Goal: Task Accomplishment & Management: Complete application form

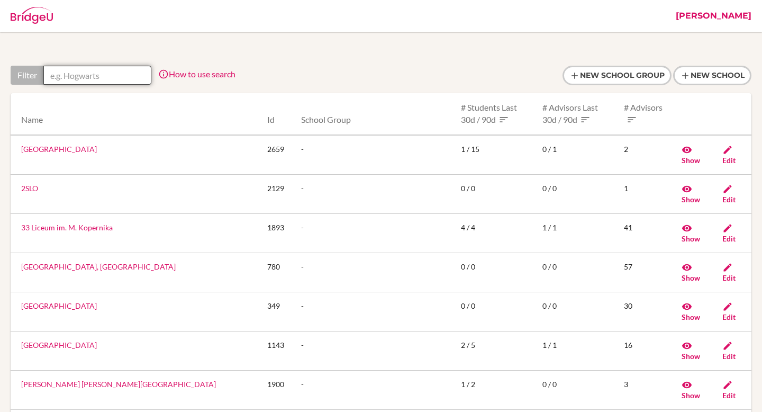
click at [96, 76] on input "text" at bounding box center [97, 75] width 108 height 19
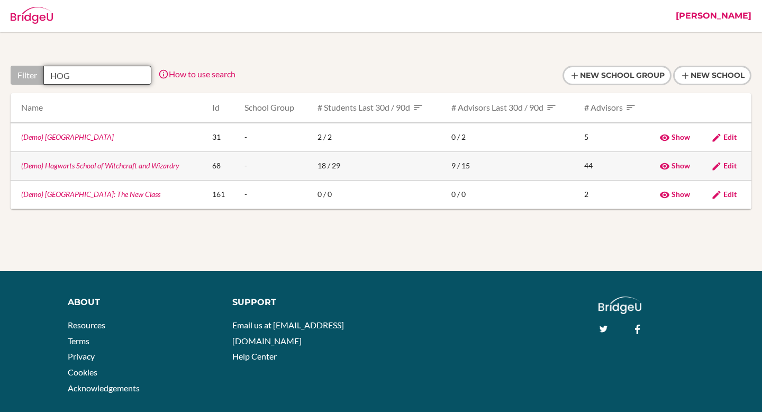
type input "HOG"
click at [73, 164] on link "(Demo) Hogwarts School of Witchcraft and Wizardry" at bounding box center [100, 165] width 158 height 9
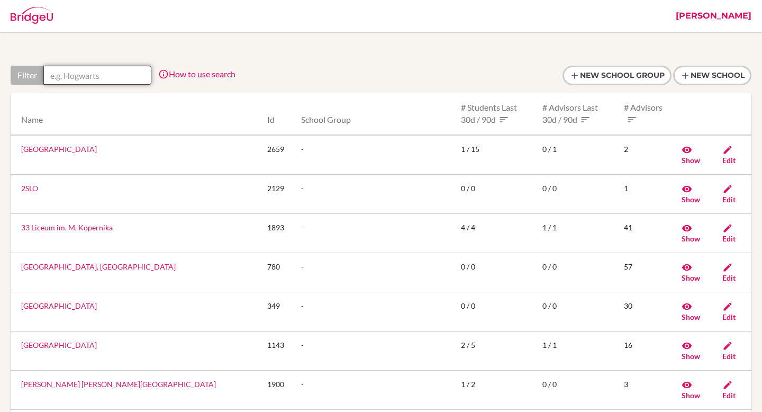
click at [75, 75] on input "text" at bounding box center [97, 75] width 108 height 19
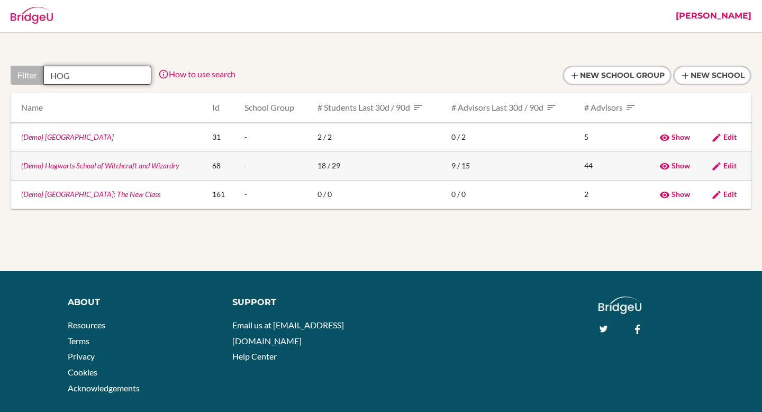
type input "HOG"
click at [125, 168] on link "(Demo) Hogwarts School of Witchcraft and Wizardry" at bounding box center [100, 165] width 158 height 9
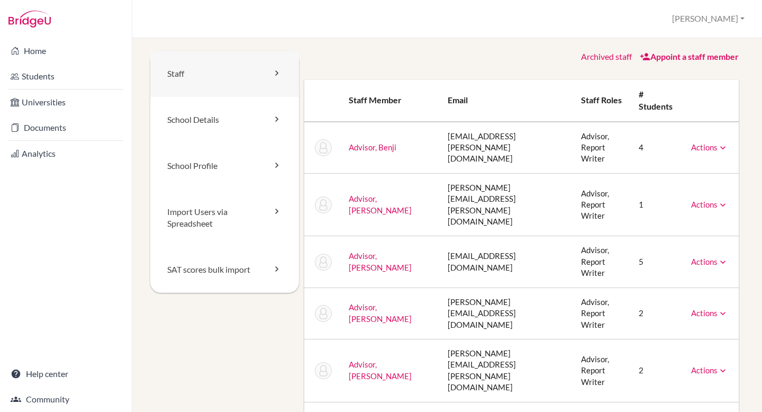
click at [194, 73] on link "Staff" at bounding box center [224, 74] width 149 height 46
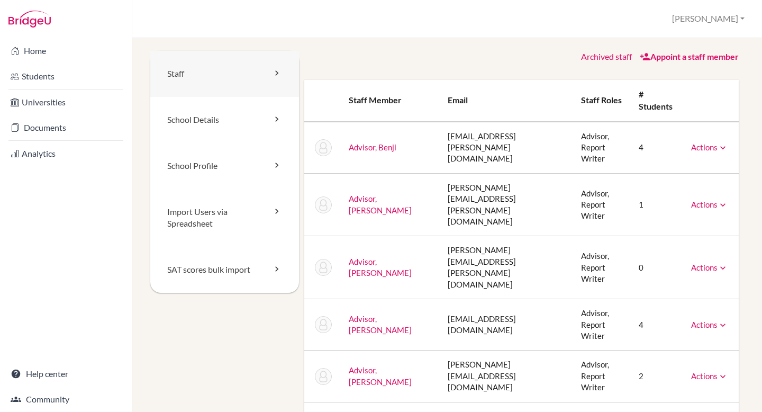
click at [208, 86] on link "Staff" at bounding box center [224, 74] width 149 height 46
click at [241, 87] on link "Staff" at bounding box center [224, 74] width 149 height 46
click at [713, 54] on link "Appoint a staff member" at bounding box center [689, 56] width 99 height 10
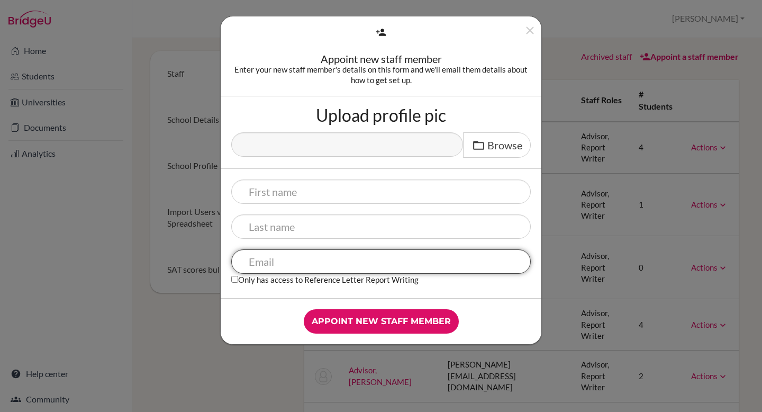
click at [324, 267] on input "text" at bounding box center [381, 261] width 300 height 24
paste input "[PERSON_NAME][EMAIL_ADDRESS][PERSON_NAME][DOMAIN_NAME]"
type input "[PERSON_NAME][EMAIL_ADDRESS][PERSON_NAME][DOMAIN_NAME]"
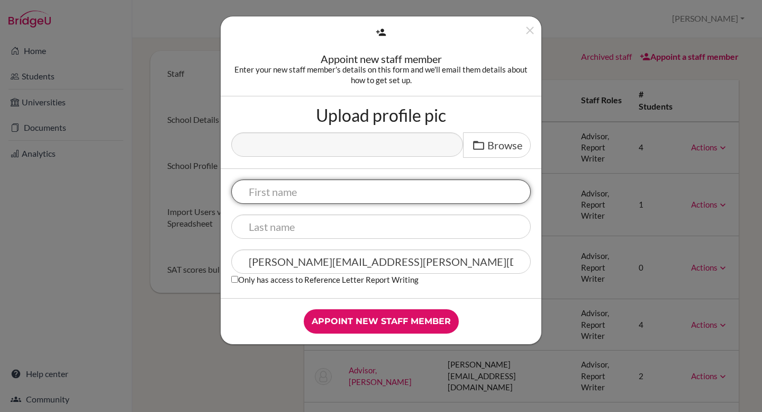
click at [316, 193] on input "text" at bounding box center [381, 191] width 300 height 24
type input "[PERSON_NAME]"
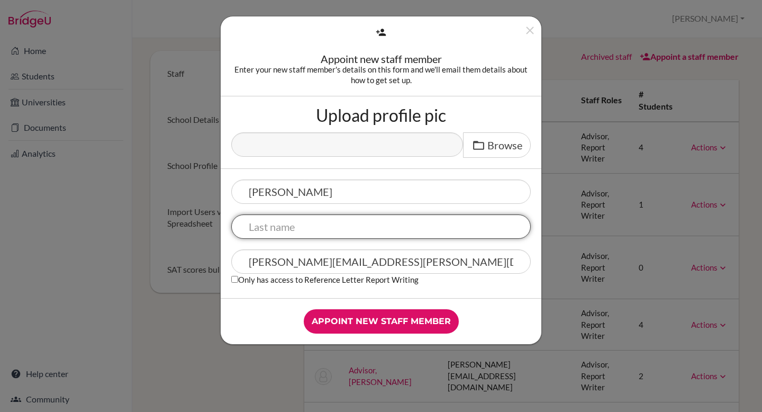
click at [300, 233] on input "text" at bounding box center [381, 226] width 300 height 24
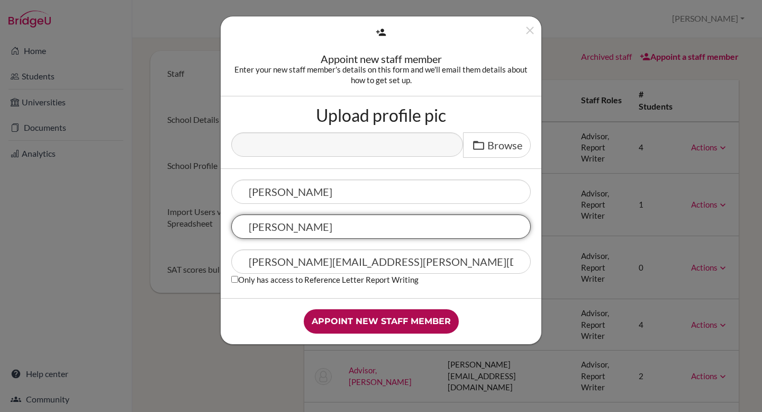
type input "[PERSON_NAME]"
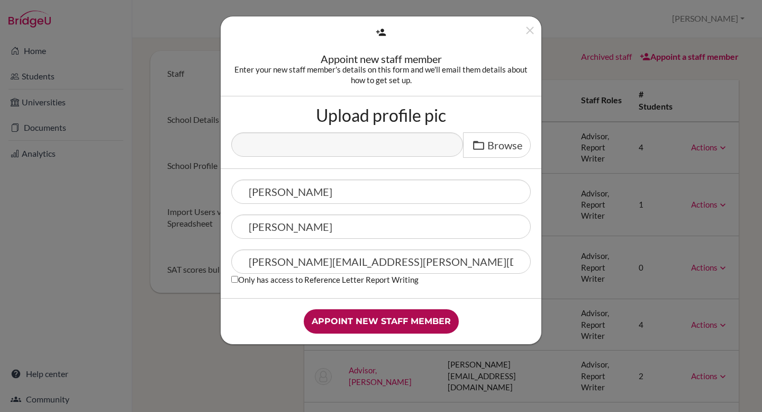
click at [376, 323] on input "Appoint new staff member" at bounding box center [381, 321] width 155 height 24
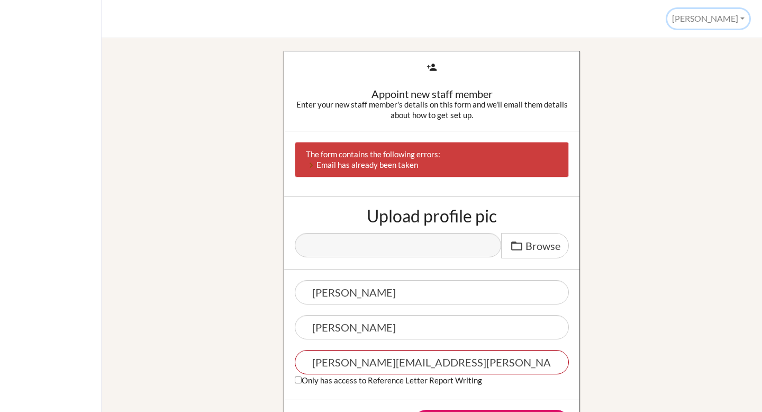
click at [722, 22] on button "[PERSON_NAME]" at bounding box center [709, 19] width 82 height 20
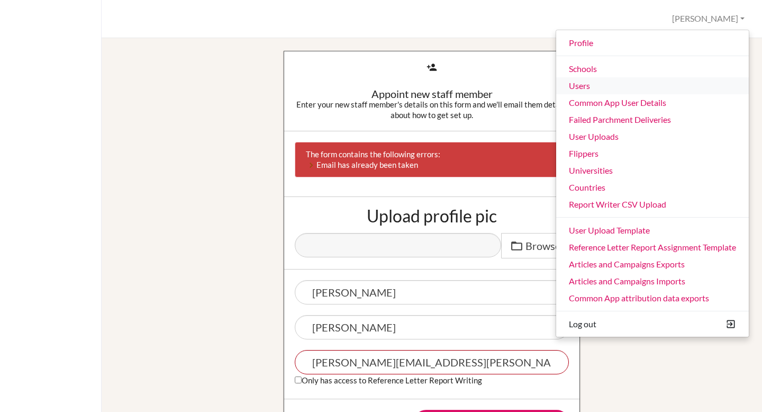
click at [605, 83] on link "Users" at bounding box center [652, 85] width 193 height 17
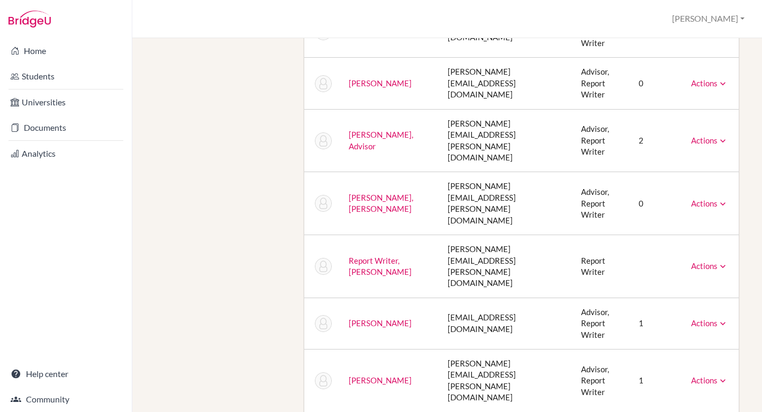
scroll to position [1370, 0]
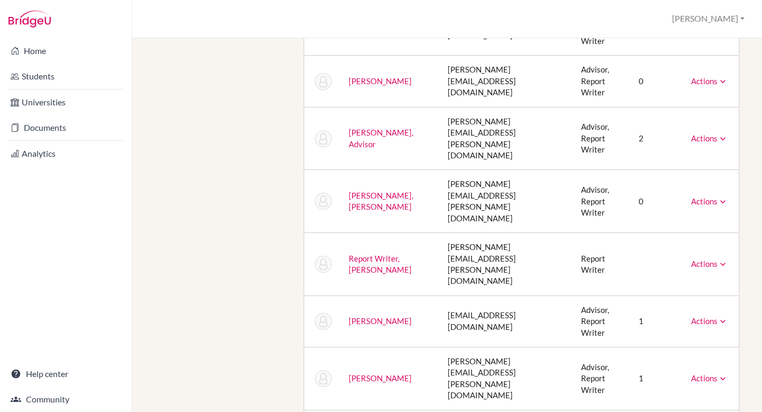
click at [705, 373] on link "Actions" at bounding box center [709, 378] width 37 height 10
click at [573, 347] on td "[PERSON_NAME][EMAIL_ADDRESS][PERSON_NAME][DOMAIN_NAME]" at bounding box center [505, 378] width 133 height 63
click at [365, 373] on link "[PERSON_NAME]" at bounding box center [380, 378] width 63 height 10
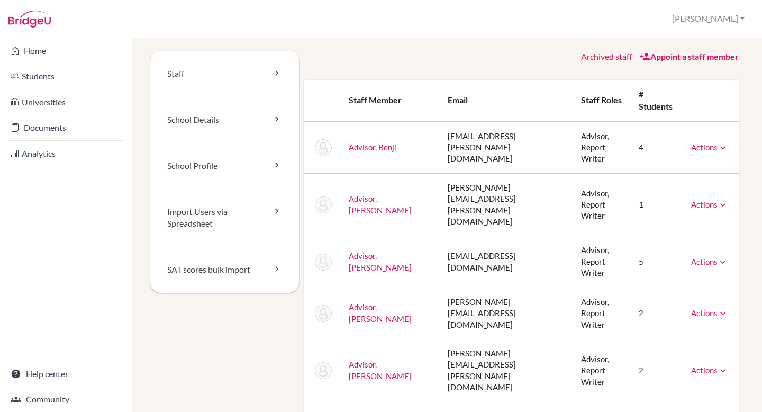
scroll to position [1336, 0]
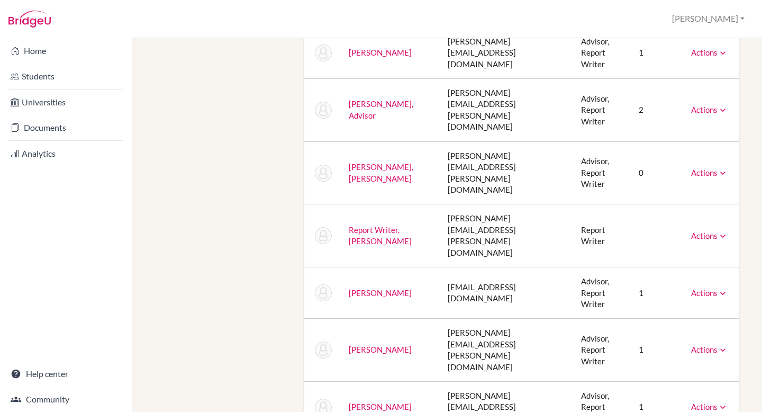
click at [712, 345] on link "Actions" at bounding box center [709, 350] width 37 height 10
click at [655, 319] on td "1" at bounding box center [656, 350] width 52 height 63
click at [320, 341] on img at bounding box center [323, 349] width 17 height 17
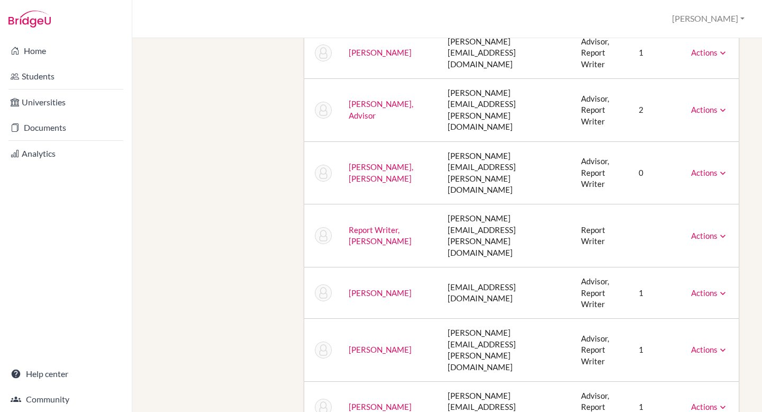
click at [320, 341] on img at bounding box center [323, 349] width 17 height 17
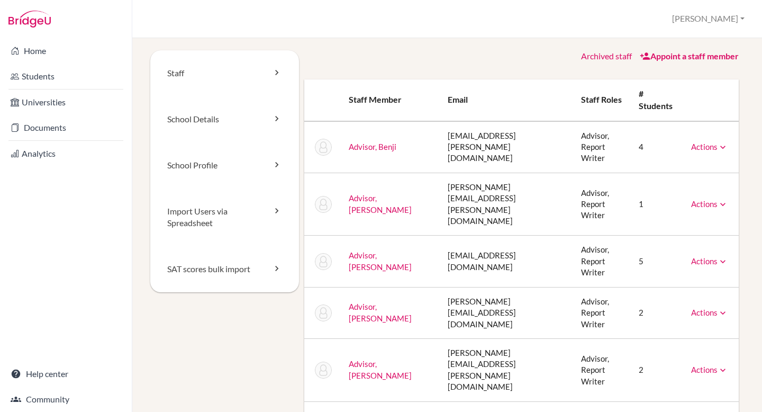
scroll to position [0, 0]
click at [323, 151] on img at bounding box center [323, 147] width 17 height 17
click at [698, 61] on link "Appoint a staff member" at bounding box center [689, 56] width 99 height 10
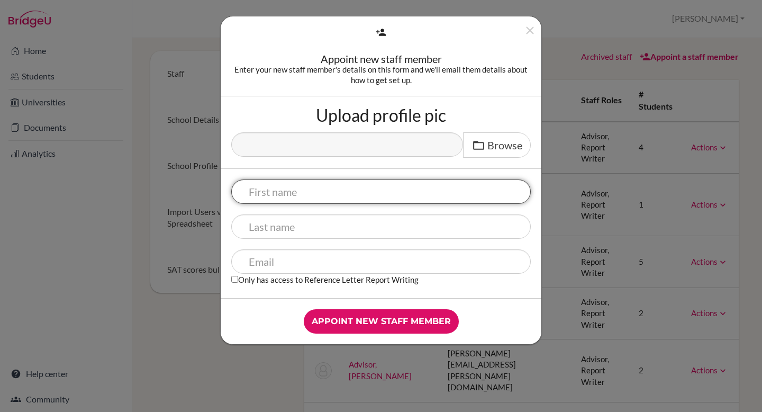
click at [338, 190] on input "text" at bounding box center [381, 191] width 300 height 24
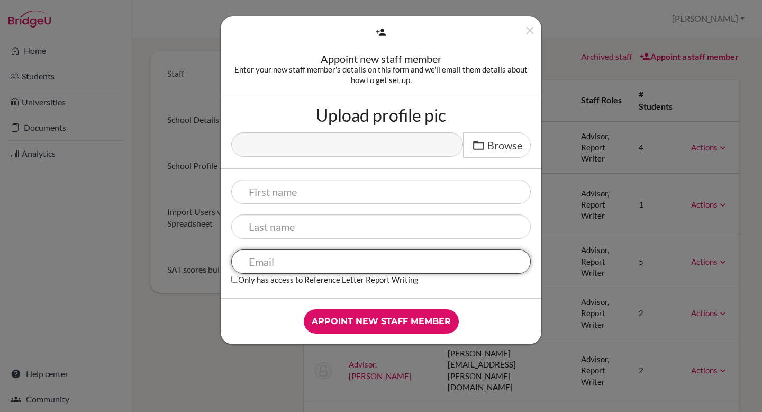
click at [338, 259] on input "text" at bounding box center [381, 261] width 300 height 24
paste input "[PERSON_NAME][EMAIL_ADDRESS][PERSON_NAME][DOMAIN_NAME]"
type input "[PERSON_NAME][EMAIL_ADDRESS][PERSON_NAME][DOMAIN_NAME]"
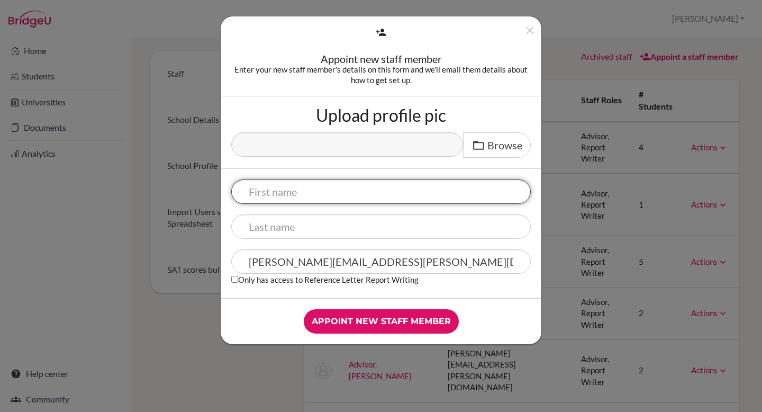
click at [304, 200] on input "text" at bounding box center [381, 191] width 300 height 24
type input "[PERSON_NAME]"
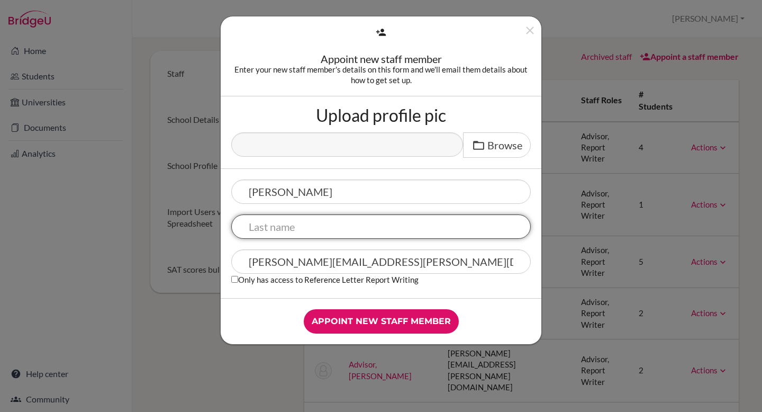
click at [312, 226] on input "text" at bounding box center [381, 226] width 300 height 24
click at [312, 226] on input "Saingh" at bounding box center [381, 226] width 300 height 24
type input "[PERSON_NAME]"
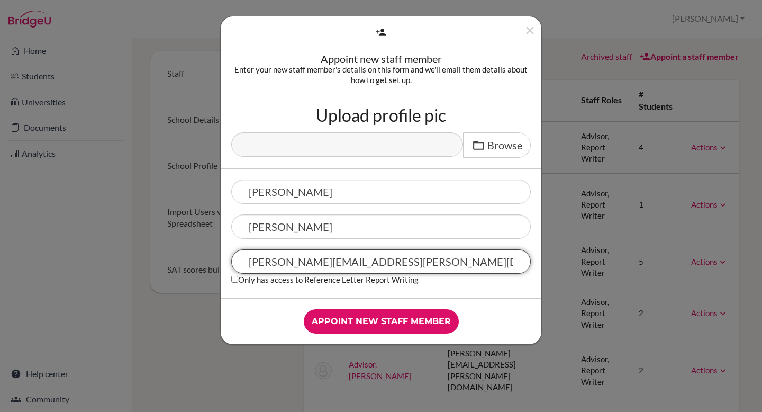
click at [320, 265] on input "[PERSON_NAME][EMAIL_ADDRESS][PERSON_NAME][DOMAIN_NAME]" at bounding box center [381, 261] width 300 height 24
type input "khushboo.singh+1@cialfo.com.sg"
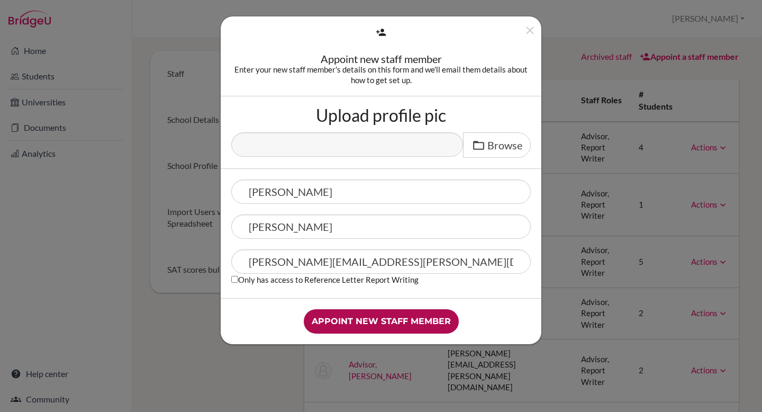
click at [371, 312] on input "Appoint new staff member" at bounding box center [381, 321] width 155 height 24
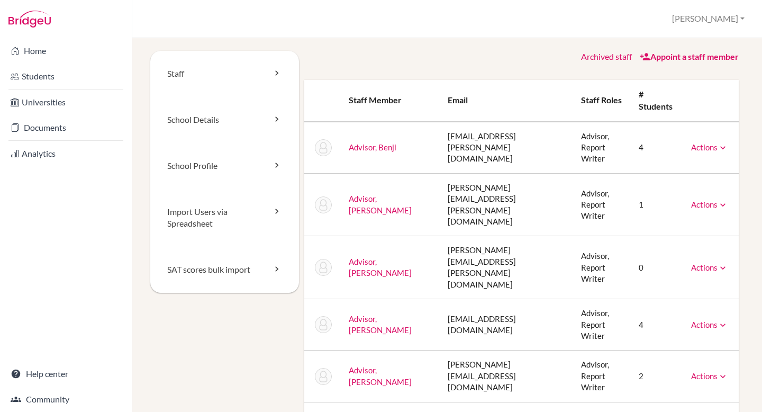
click at [687, 55] on link "Appoint a staff member" at bounding box center [689, 56] width 99 height 10
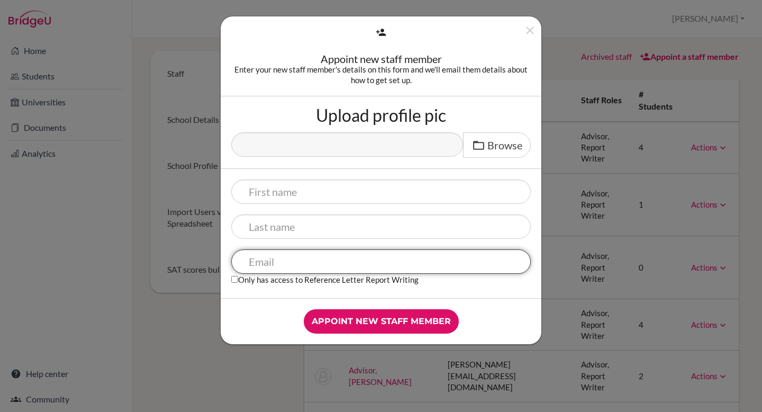
click at [301, 264] on input "text" at bounding box center [381, 261] width 300 height 24
paste input "susmita@cialfo.com.sg"
type input "susmita@cialfo.com.sg"
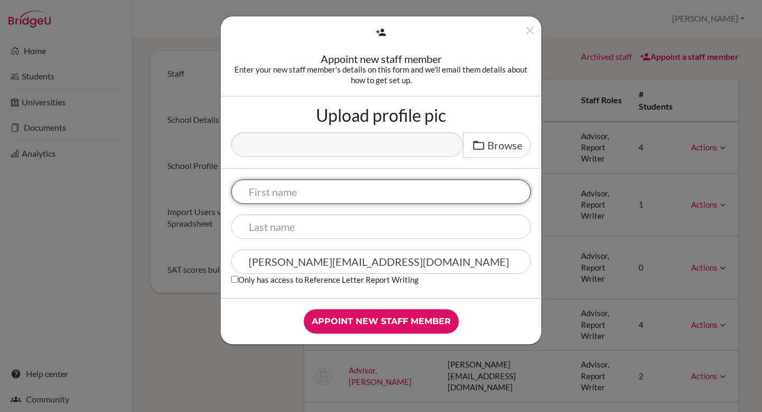
click at [302, 190] on input "text" at bounding box center [381, 191] width 300 height 24
type input "Susmita"
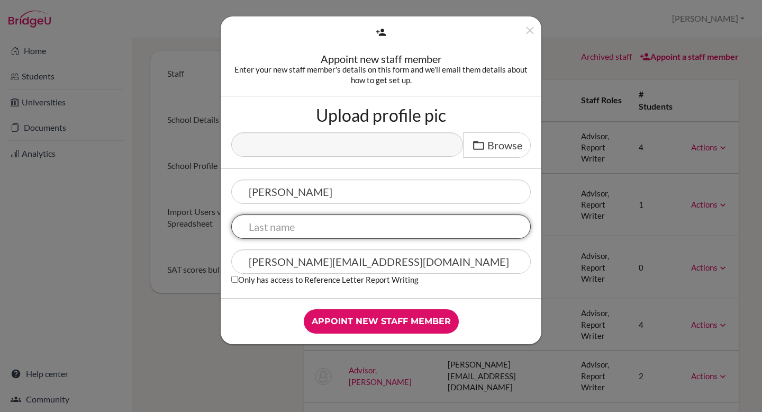
click at [321, 228] on input "text" at bounding box center [381, 226] width 300 height 24
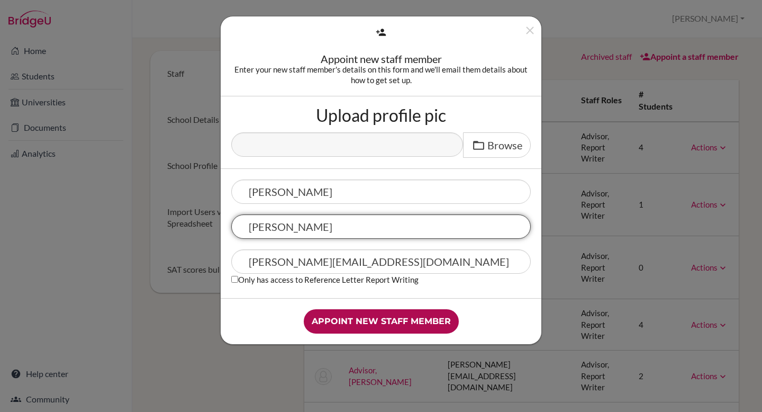
type input "Rathi"
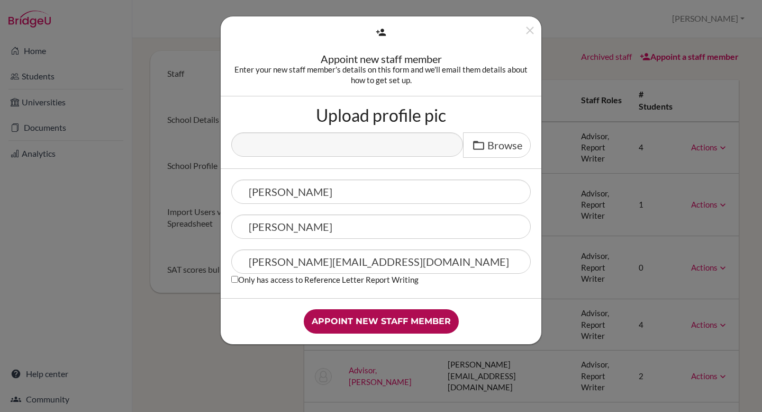
click at [383, 321] on input "Appoint new staff member" at bounding box center [381, 321] width 155 height 24
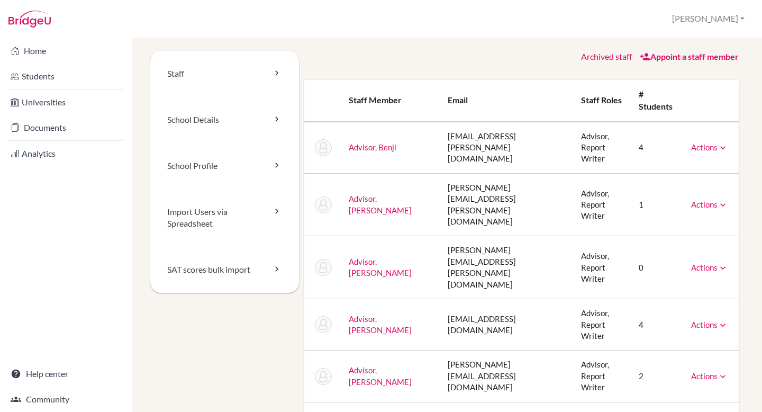
click at [697, 56] on link "Appoint a staff member" at bounding box center [689, 56] width 99 height 10
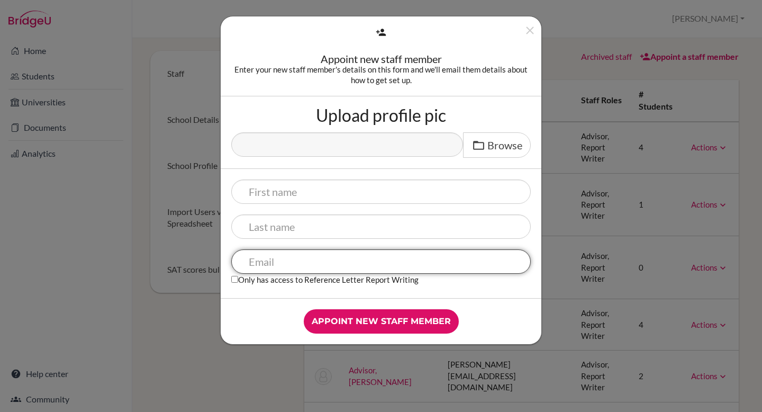
click at [285, 265] on input "text" at bounding box center [381, 261] width 300 height 24
paste input "[PERSON_NAME][EMAIL_ADDRESS][DOMAIN_NAME]"
type input "[PERSON_NAME][EMAIL_ADDRESS][DOMAIN_NAME]"
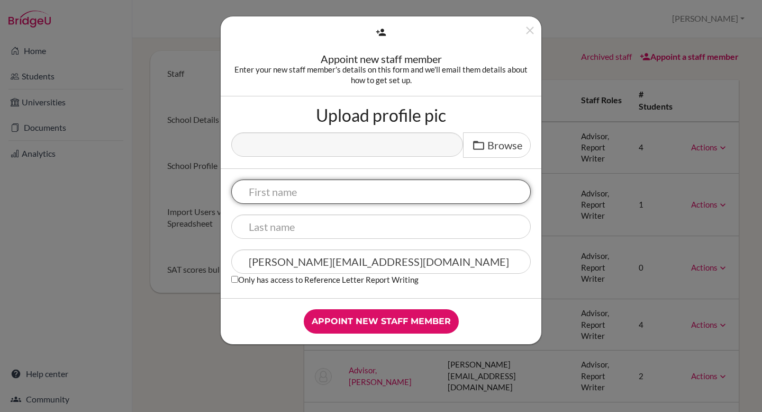
click at [294, 193] on input "text" at bounding box center [381, 191] width 300 height 24
type input "Tanmay"
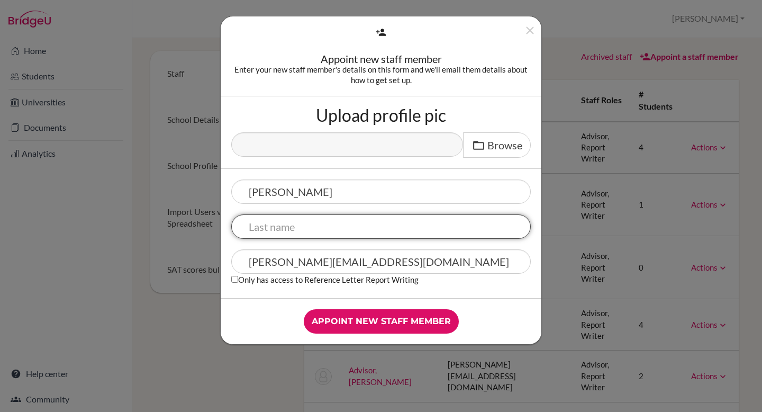
click at [294, 224] on input "text" at bounding box center [381, 226] width 300 height 24
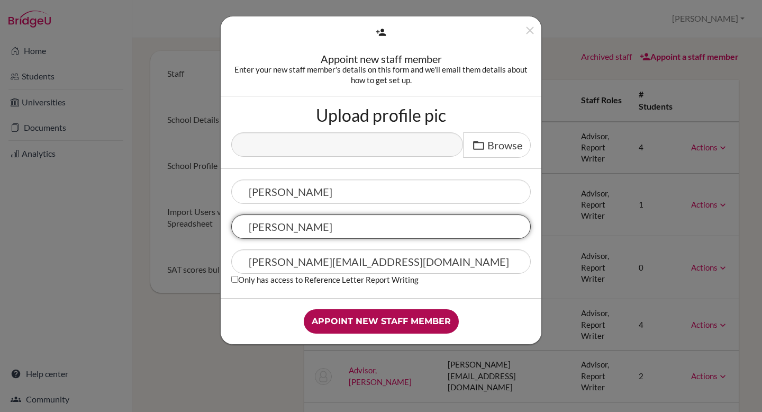
type input "Gupta"
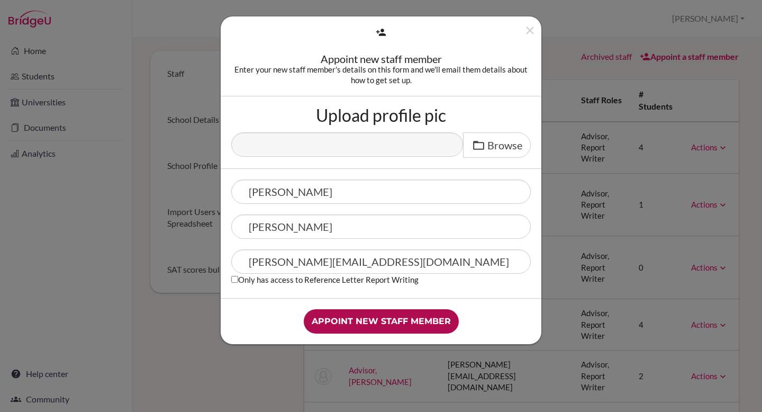
click at [383, 326] on input "Appoint new staff member" at bounding box center [381, 321] width 155 height 24
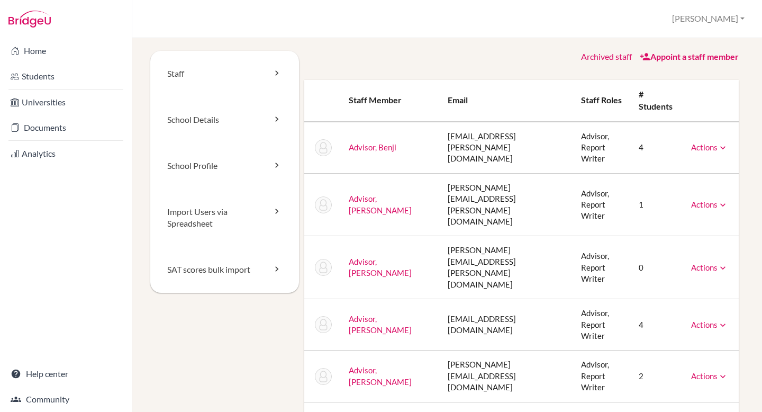
click at [679, 59] on link "Appoint a staff member" at bounding box center [689, 56] width 99 height 10
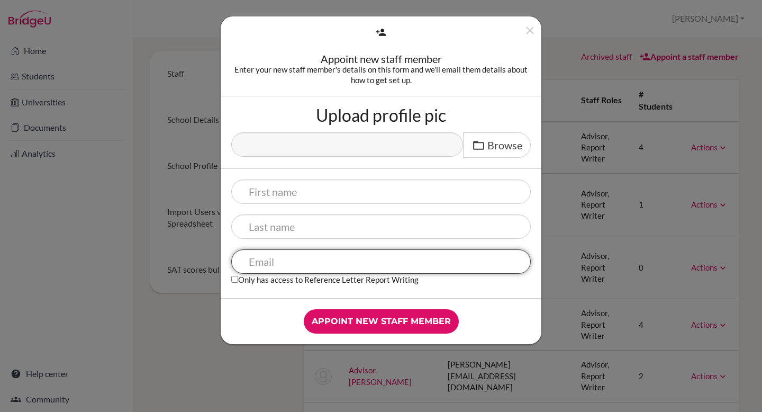
click at [311, 263] on input "text" at bounding box center [381, 261] width 300 height 24
paste input "ramona.stephen@cialfo.com.sg"
type input "ramona.stephen@cialfo.com.sg"
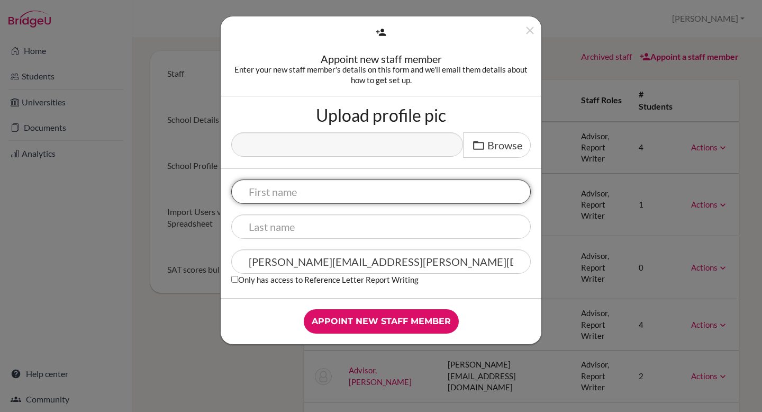
click at [313, 190] on input "text" at bounding box center [381, 191] width 300 height 24
type input "Ramona"
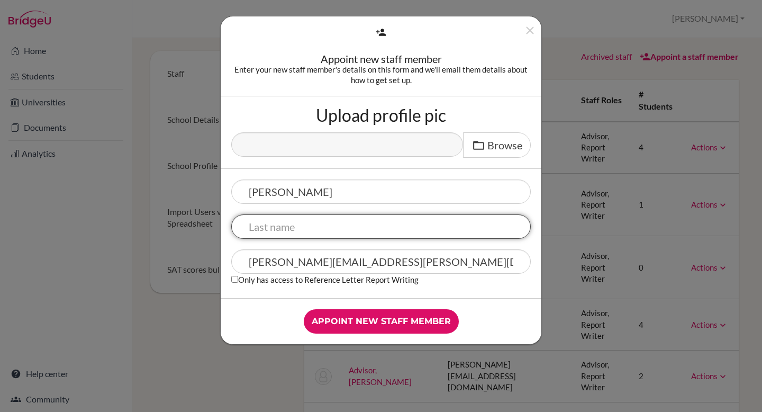
click at [313, 228] on input "text" at bounding box center [381, 226] width 300 height 24
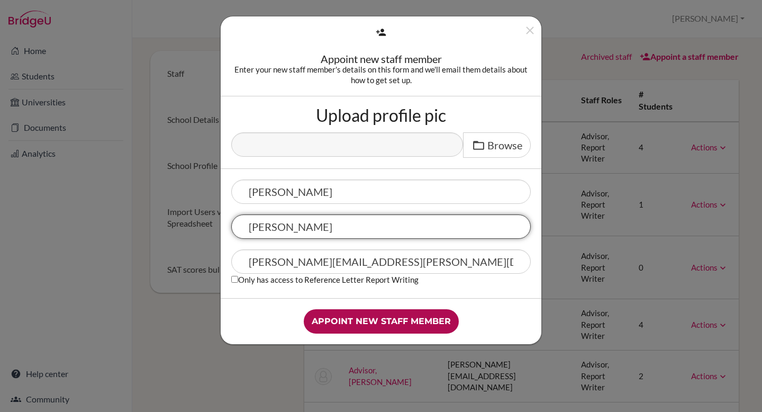
type input "Stephen"
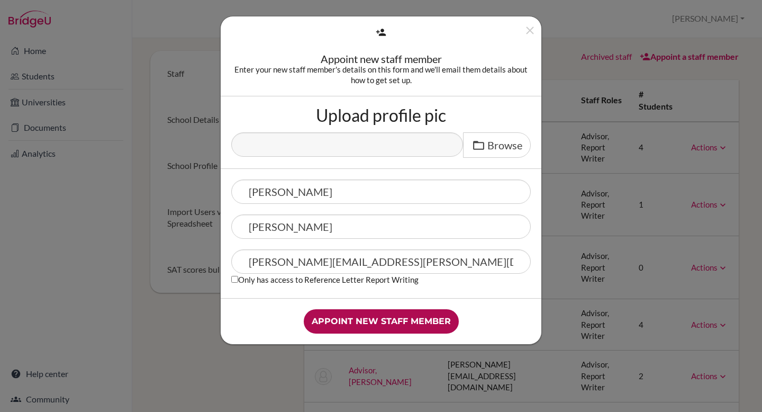
click at [380, 320] on input "Appoint new staff member" at bounding box center [381, 321] width 155 height 24
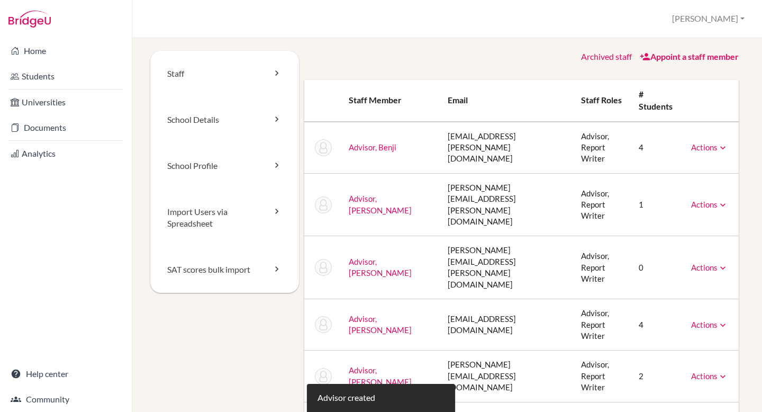
click at [697, 60] on link "Appoint a staff member" at bounding box center [689, 56] width 99 height 10
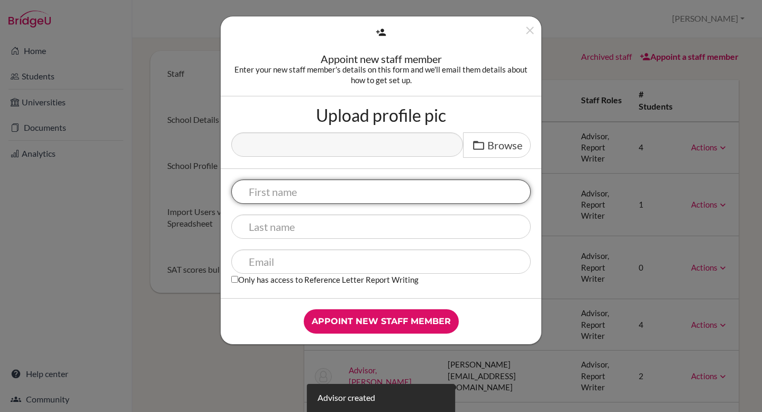
click at [345, 187] on input "text" at bounding box center [381, 191] width 300 height 24
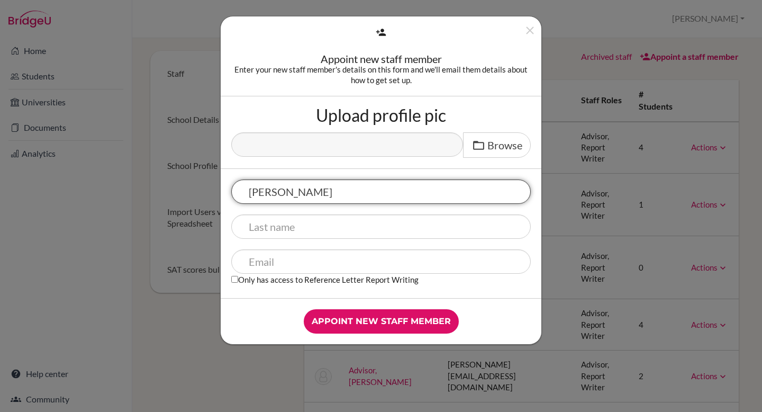
type input "[PERSON_NAME]"
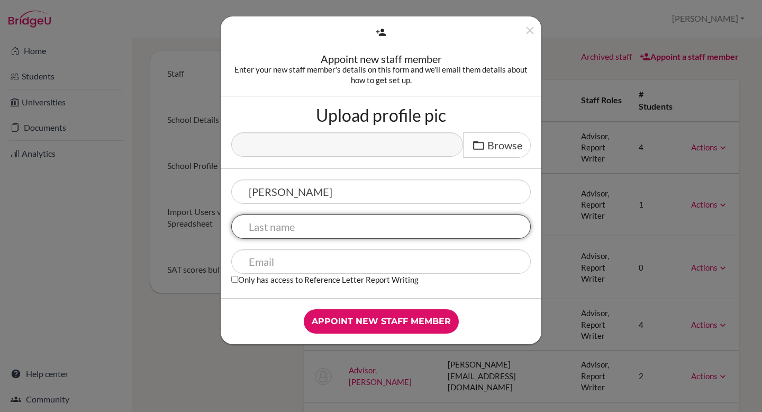
click at [337, 224] on input "text" at bounding box center [381, 226] width 300 height 24
type input "T"
type input "demo"
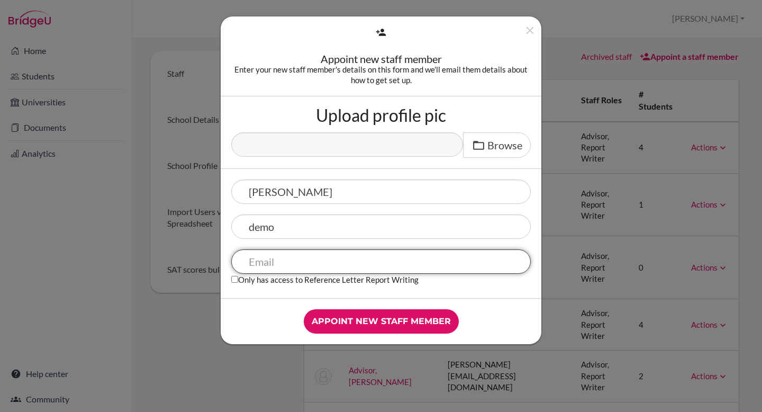
click at [346, 264] on input "text" at bounding box center [381, 261] width 300 height 24
click at [319, 265] on input "jessica.solomon@cialfo.com.sg" at bounding box center [381, 261] width 300 height 24
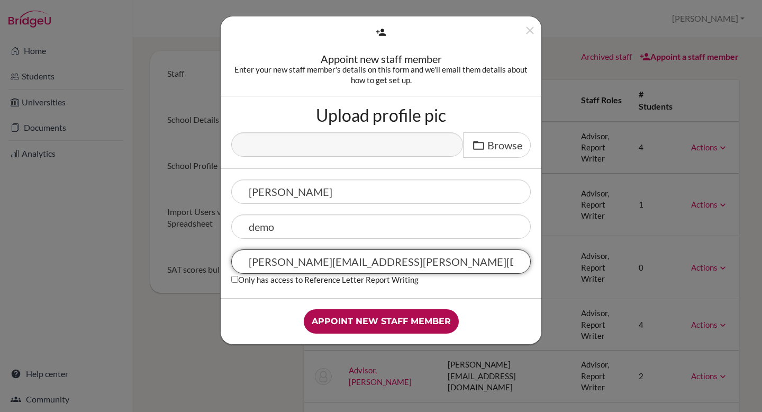
type input "[PERSON_NAME][EMAIL_ADDRESS][PERSON_NAME][DOMAIN_NAME]"
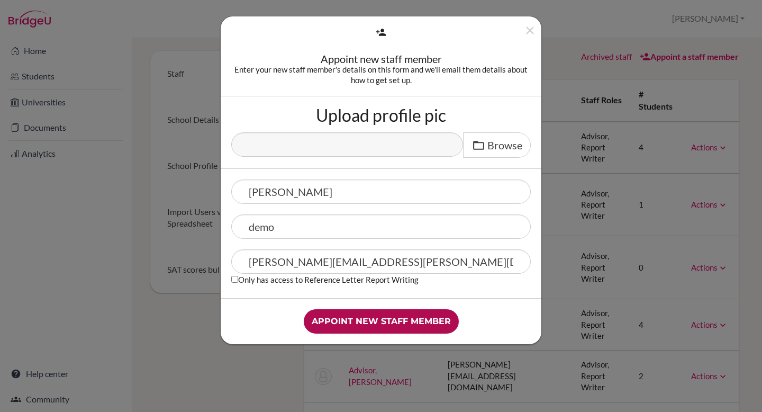
click at [364, 319] on input "Appoint new staff member" at bounding box center [381, 321] width 155 height 24
